Goal: Task Accomplishment & Management: Manage account settings

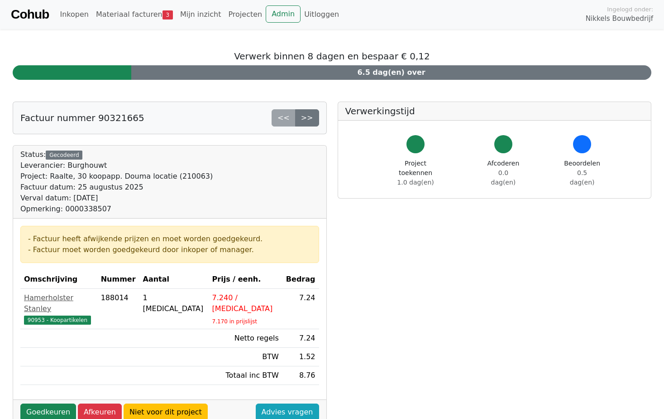
scroll to position [45, 0]
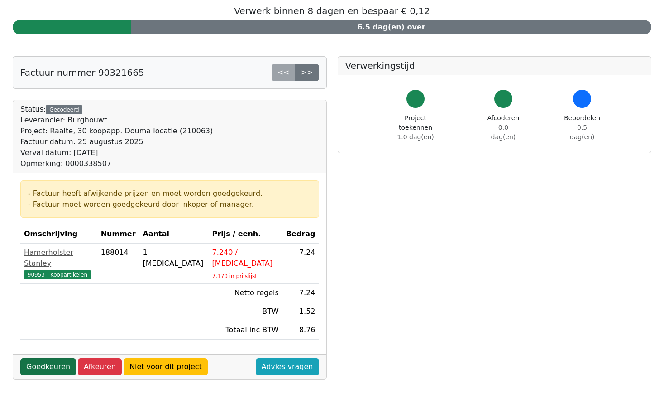
click at [39, 359] on link "Goedkeuren" at bounding box center [48, 366] width 56 height 17
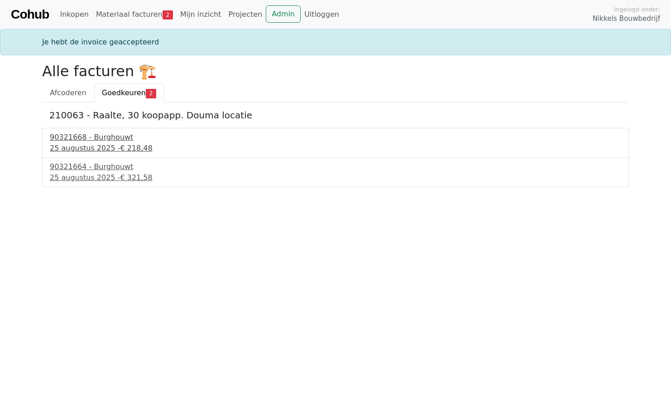
click at [112, 140] on div "90321668 - Burghouwt" at bounding box center [336, 137] width 572 height 11
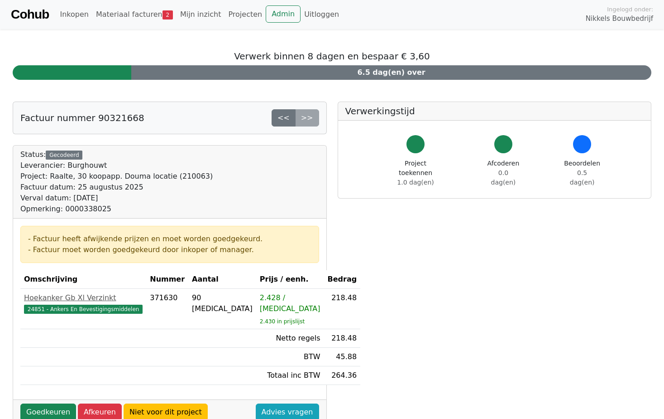
scroll to position [136, 0]
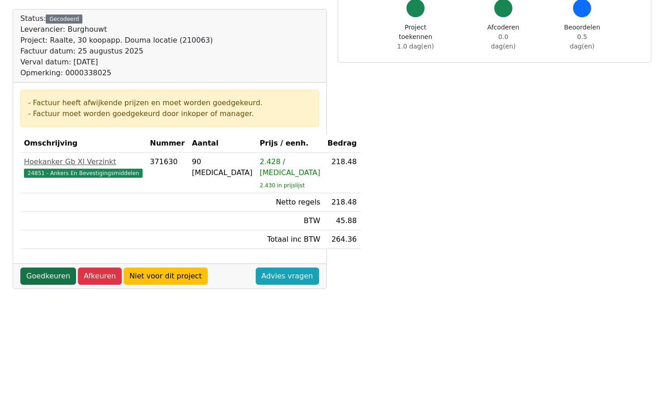
click at [51, 267] on link "Goedkeuren" at bounding box center [48, 275] width 56 height 17
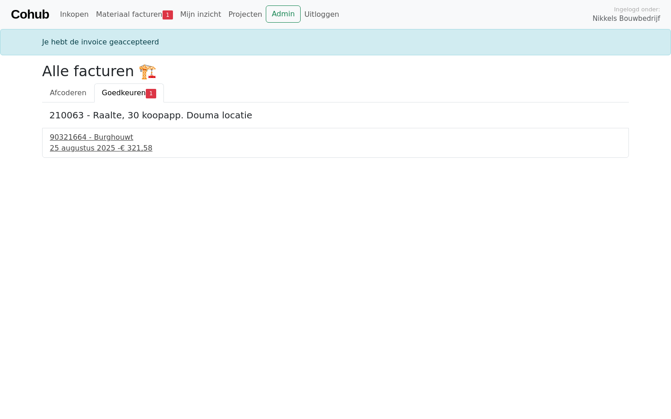
click at [102, 138] on div "90321664 - Burghouwt" at bounding box center [336, 137] width 572 height 11
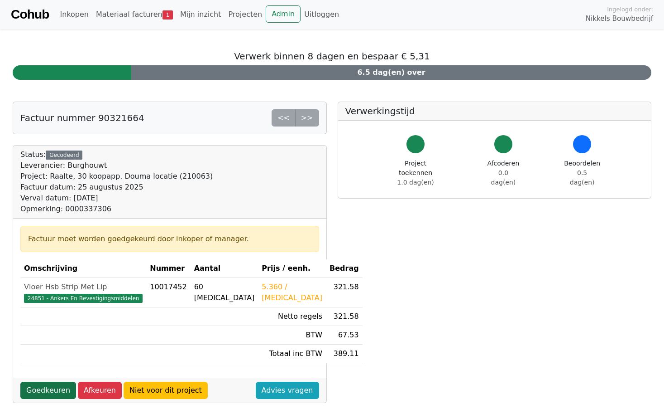
click at [43, 392] on link "Goedkeuren" at bounding box center [48, 389] width 56 height 17
